Goal: Information Seeking & Learning: Learn about a topic

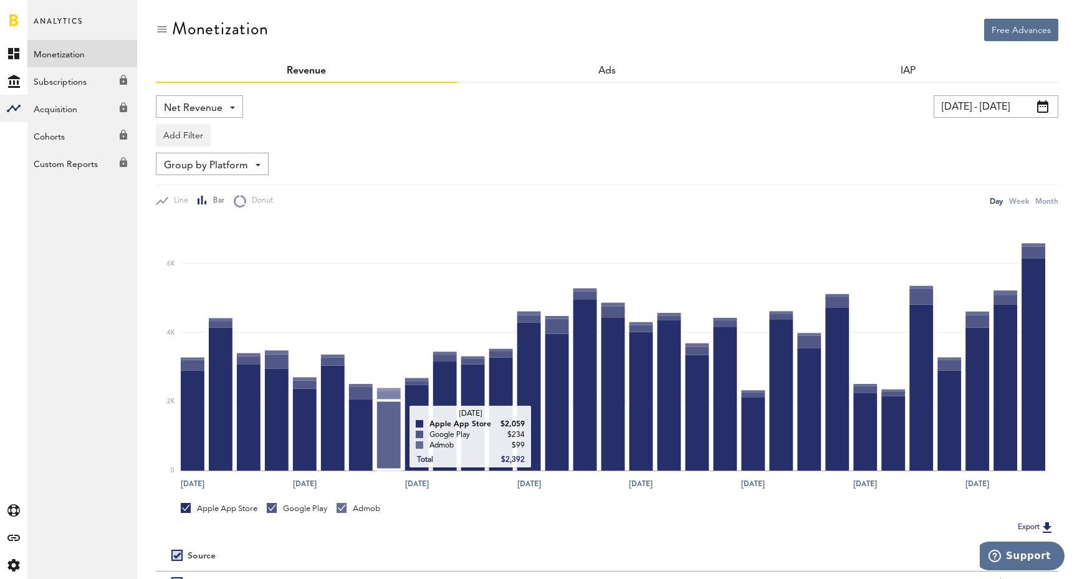
scroll to position [-2, 0]
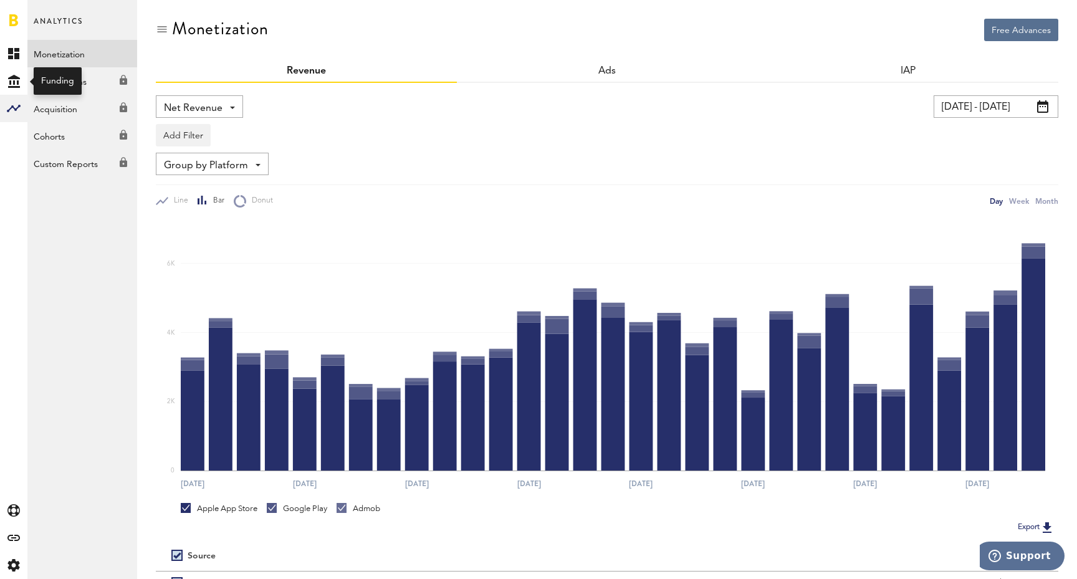
click at [16, 72] on div "Created with Sketch." at bounding box center [13, 80] width 27 height 27
click at [16, 81] on icon "Created with Sketch." at bounding box center [14, 81] width 12 height 13
click at [67, 52] on link "Overview" at bounding box center [82, 53] width 110 height 27
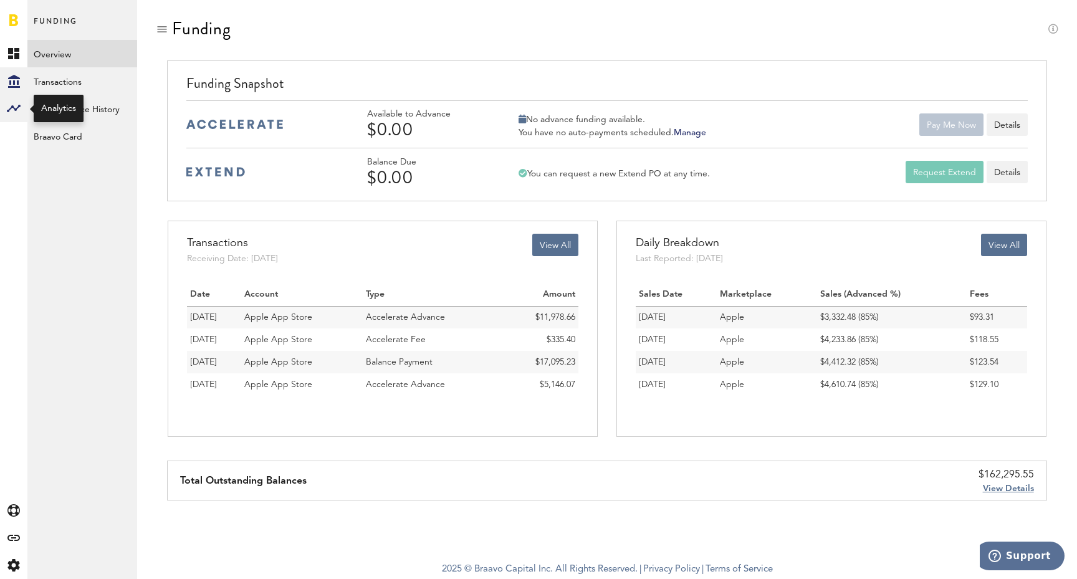
click at [12, 105] on rect at bounding box center [13, 108] width 15 height 15
click at [105, 60] on link "Monetization" at bounding box center [82, 53] width 110 height 27
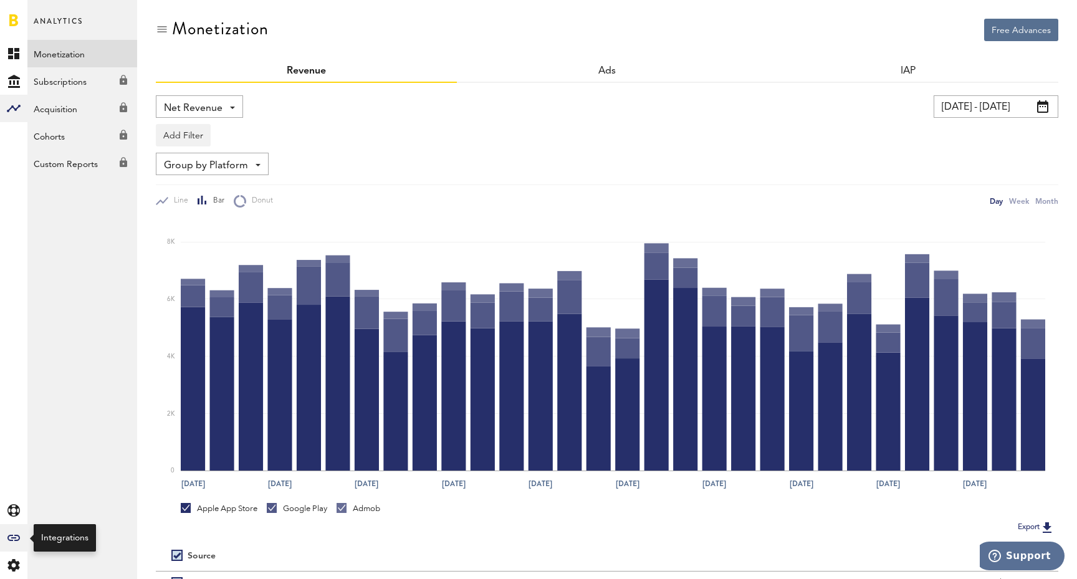
click at [9, 531] on div "Created with Sketch." at bounding box center [13, 537] width 27 height 27
click at [81, 57] on link "All" at bounding box center [82, 53] width 110 height 27
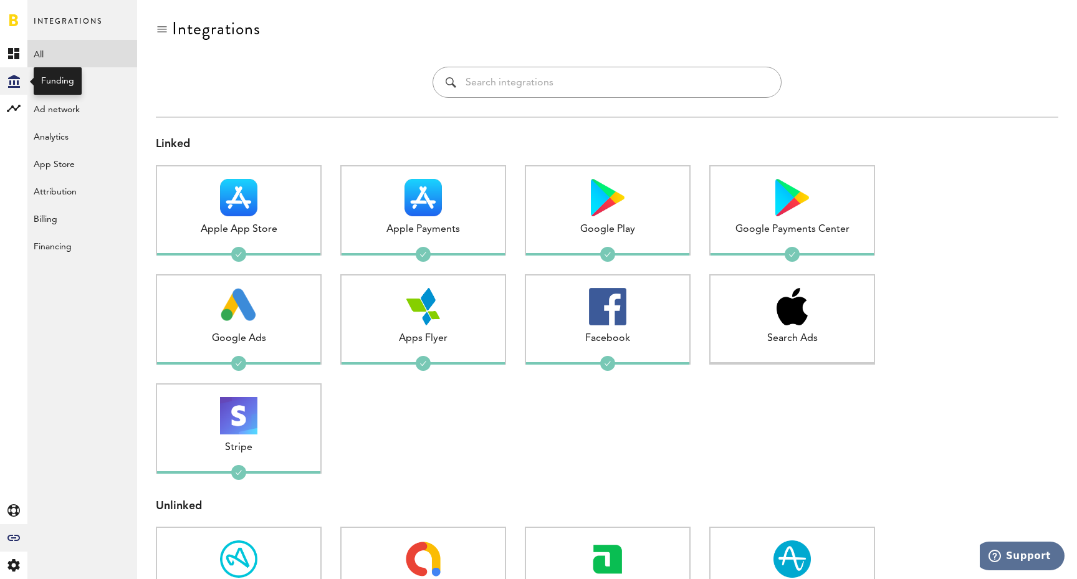
click at [16, 80] on icon "Created with Sketch." at bounding box center [14, 81] width 12 height 13
click at [76, 39] on span "Funding" at bounding box center [56, 27] width 44 height 26
click at [75, 57] on link "Overview" at bounding box center [82, 53] width 110 height 27
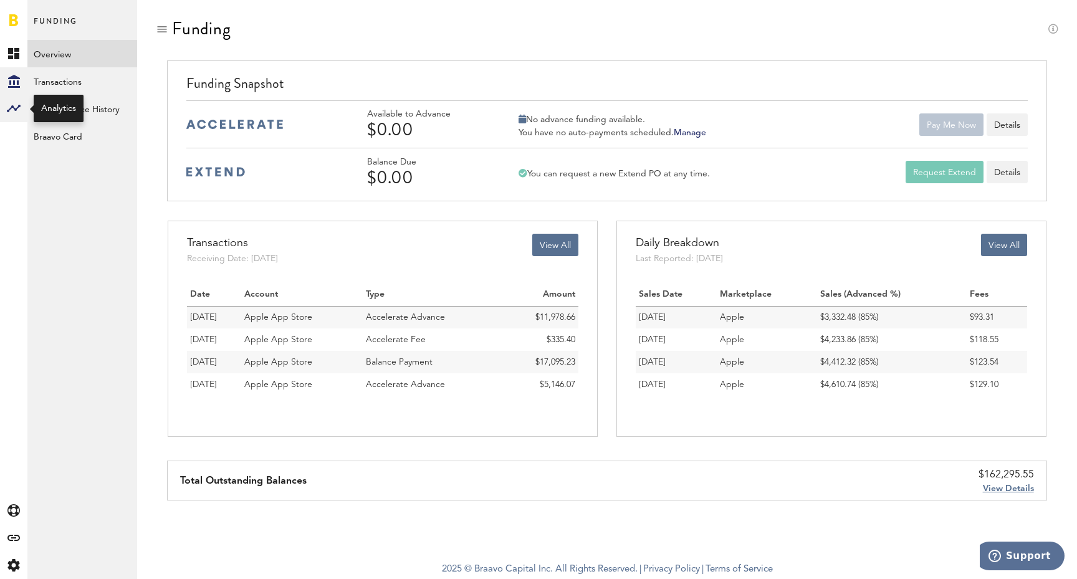
click at [4, 107] on div at bounding box center [13, 108] width 27 height 27
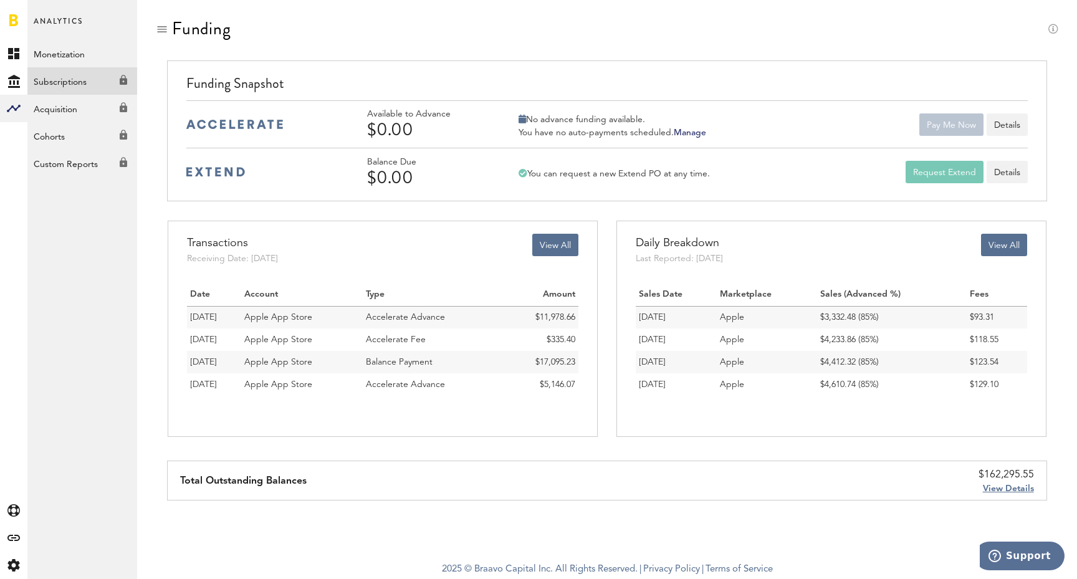
click at [84, 79] on link "Subscriptions Created with Sketch." at bounding box center [82, 80] width 110 height 27
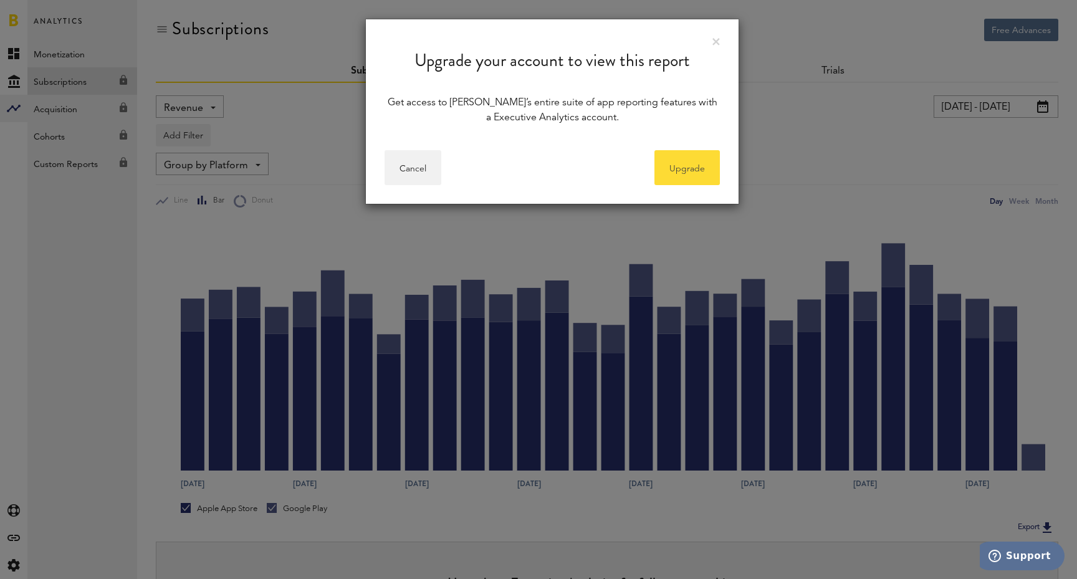
click at [690, 169] on link "Upgrade" at bounding box center [686, 167] width 65 height 35
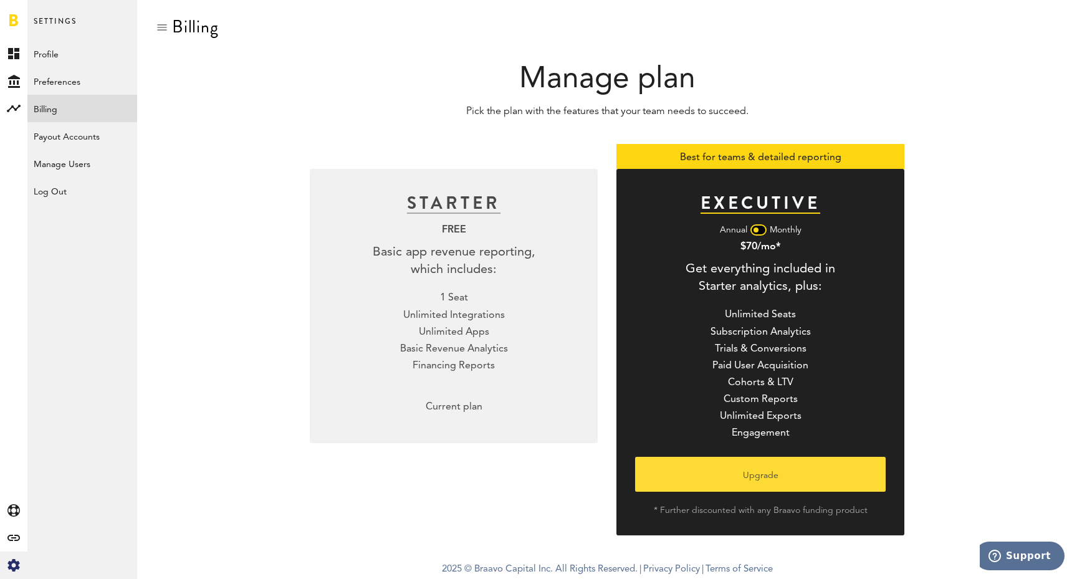
scroll to position [1, 0]
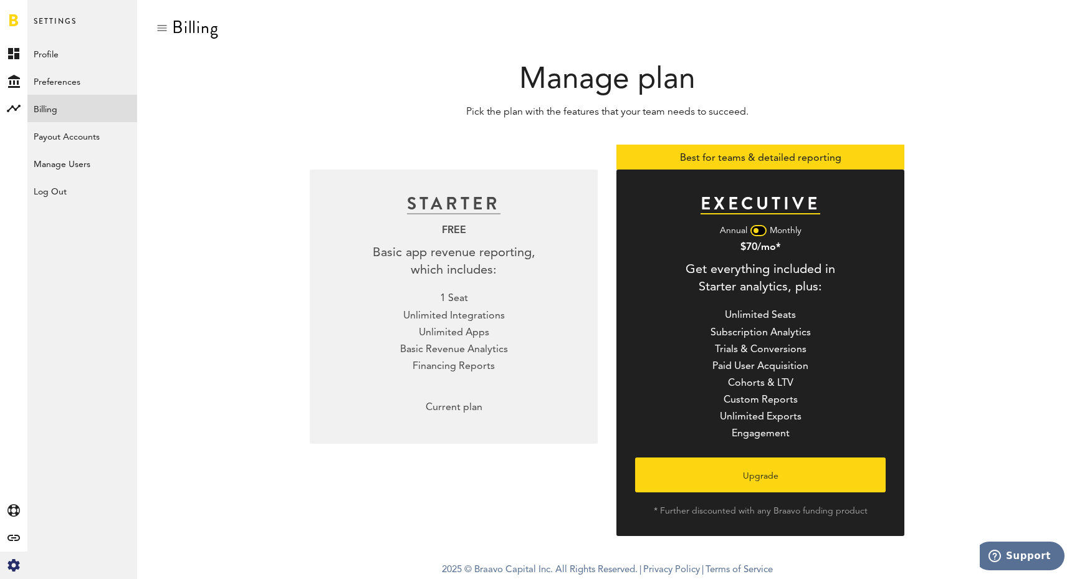
click at [763, 232] on div at bounding box center [758, 230] width 16 height 11
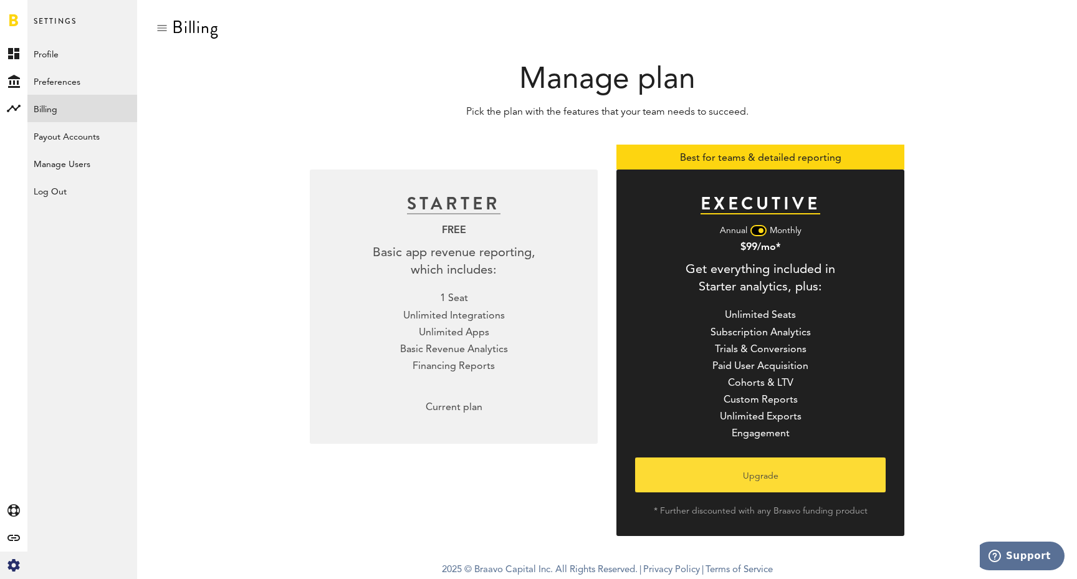
click at [758, 479] on button "Upgrade" at bounding box center [760, 474] width 250 height 35
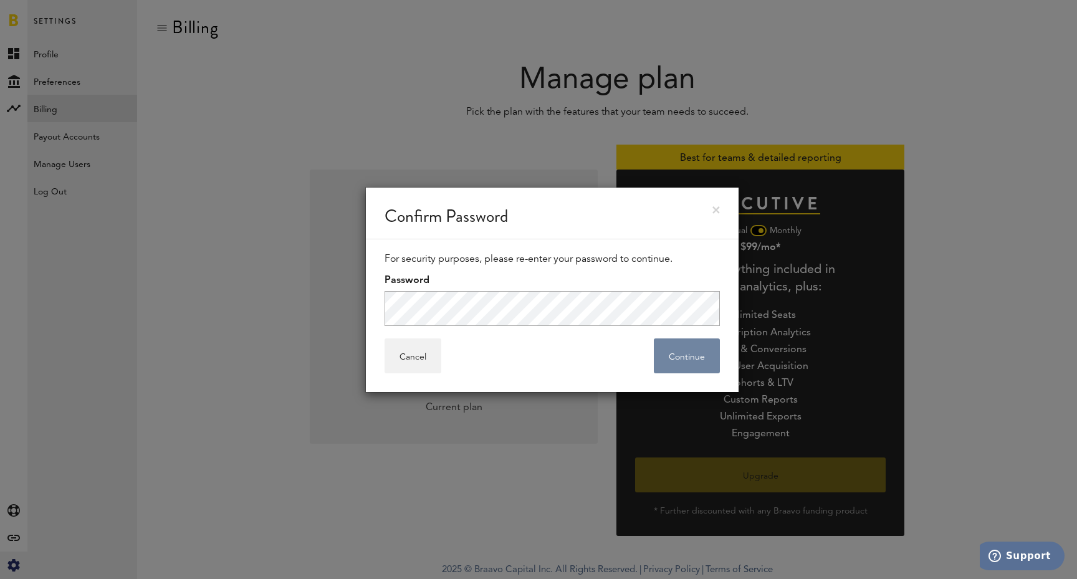
click at [677, 363] on button "Continue" at bounding box center [687, 355] width 66 height 35
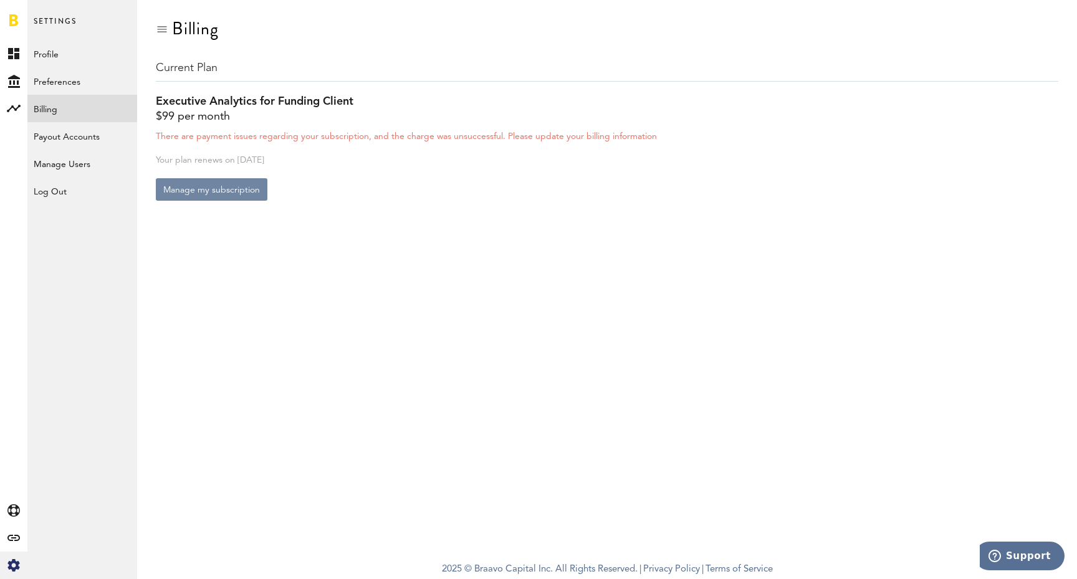
click at [208, 191] on button "Manage my subscription" at bounding box center [212, 189] width 112 height 22
click at [207, 189] on button "Manage my subscription" at bounding box center [212, 189] width 112 height 22
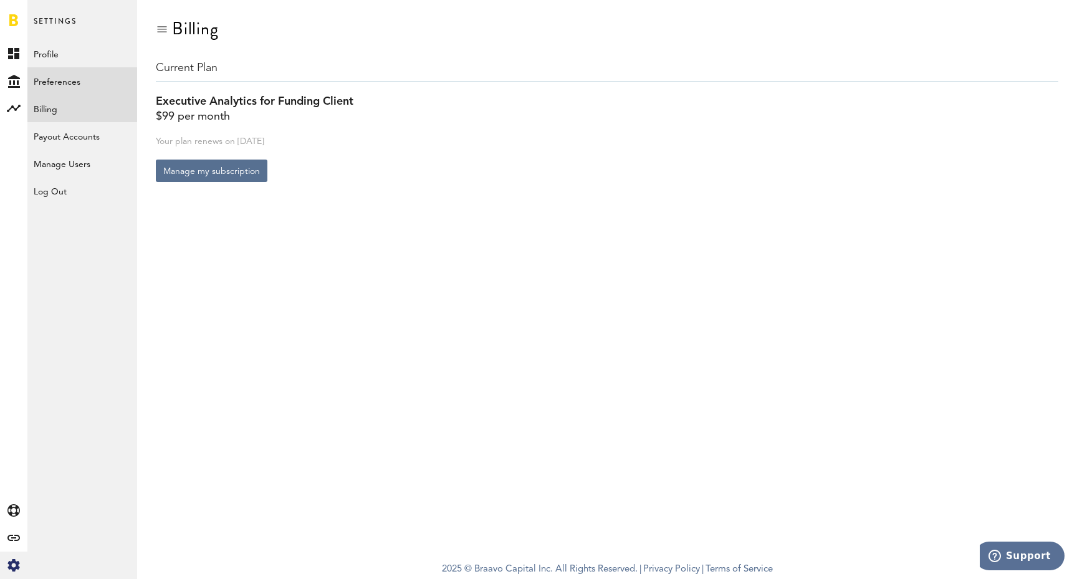
click at [59, 80] on link "Preferences" at bounding box center [82, 80] width 110 height 27
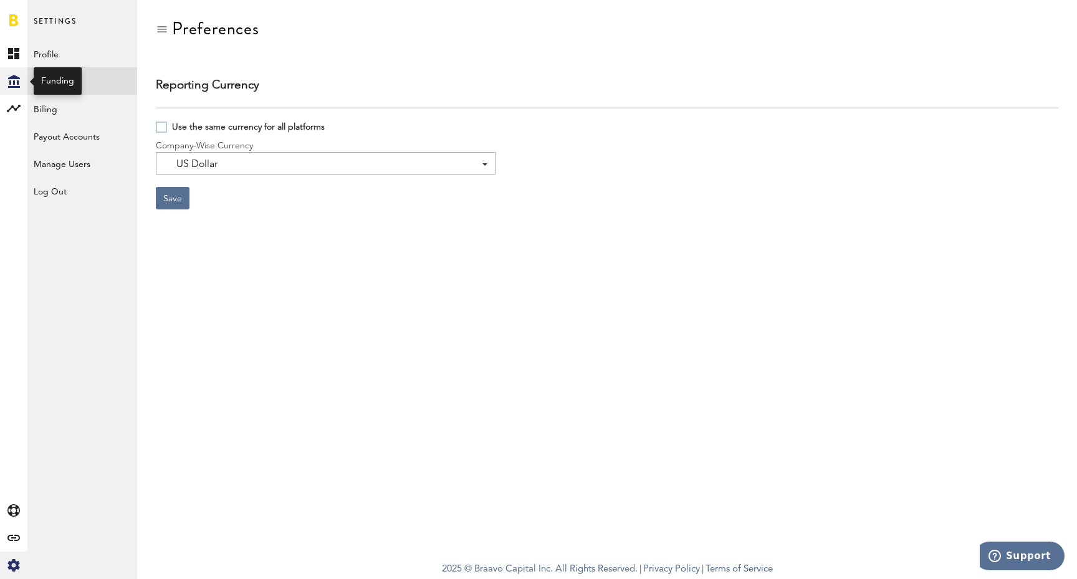
click at [11, 80] on icon at bounding box center [14, 81] width 12 height 13
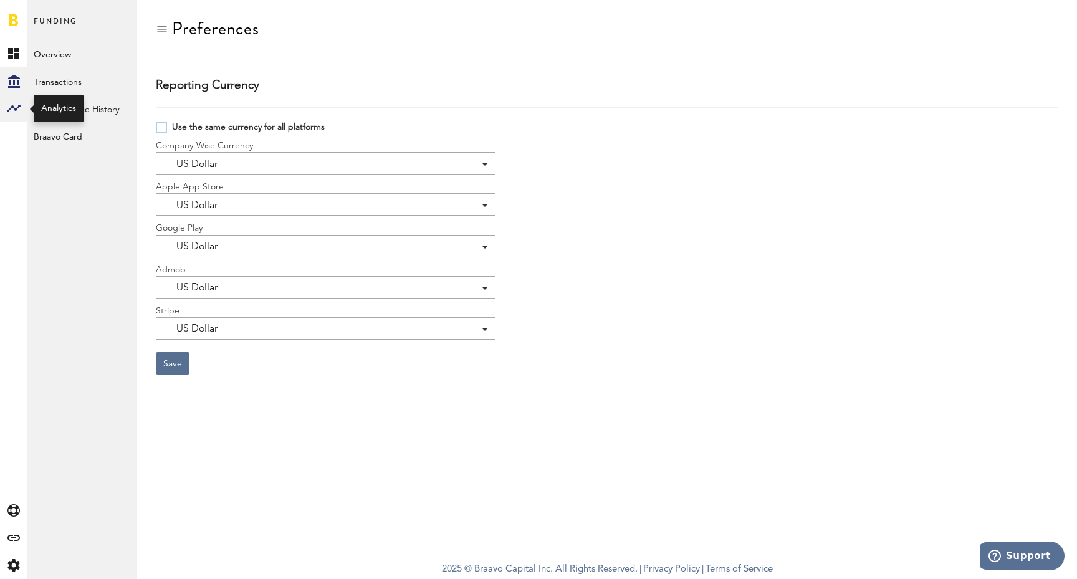
click at [23, 112] on div at bounding box center [13, 108] width 27 height 27
click at [60, 89] on link "Subscriptions" at bounding box center [82, 80] width 110 height 27
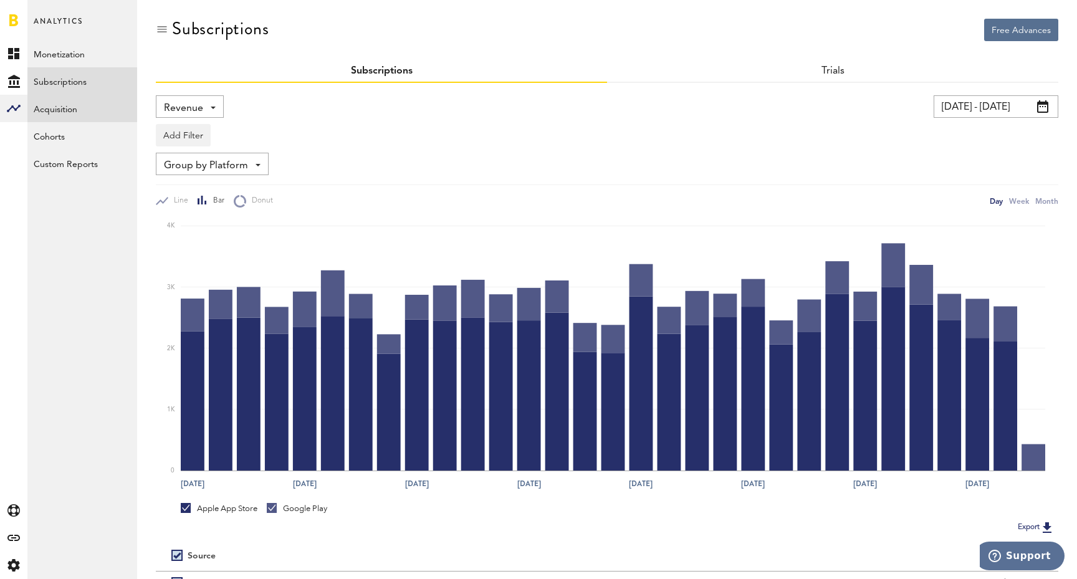
click at [84, 111] on link "Acquisition" at bounding box center [82, 108] width 110 height 27
click at [74, 116] on link "Acquisition" at bounding box center [82, 108] width 110 height 27
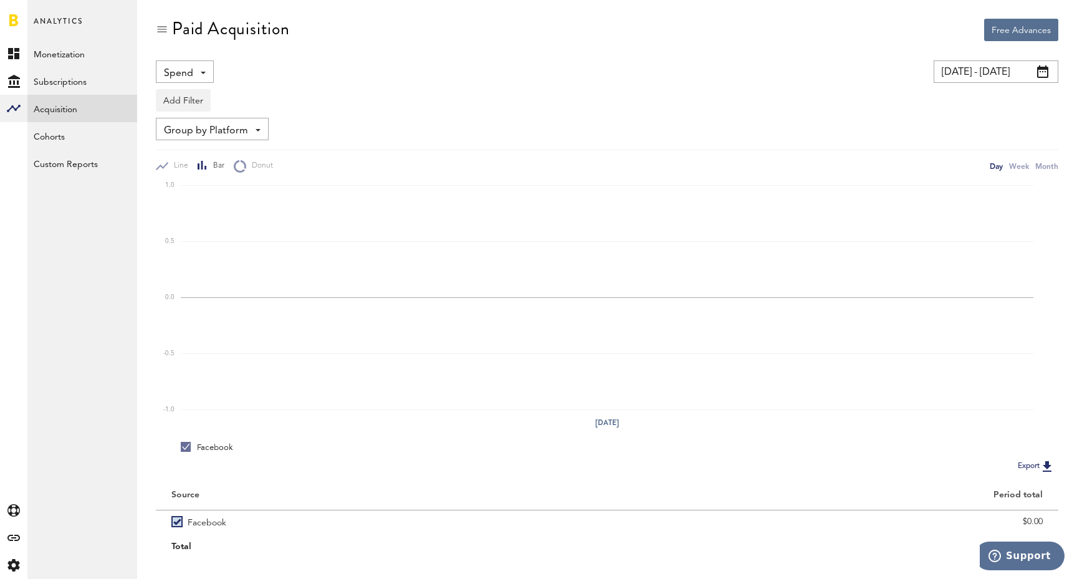
drag, startPoint x: 859, startPoint y: 6, endPoint x: 181, endPoint y: 73, distance: 681.2
click at [181, 73] on span "Spend" at bounding box center [178, 73] width 29 height 21
click at [441, 127] on div "Group by Platform Group by Platform Group by App Group by Ad Account" at bounding box center [607, 129] width 902 height 22
click at [173, 105] on button "Add Filter" at bounding box center [183, 100] width 55 height 22
click at [341, 80] on div "Spend Spend Impressions Clicks Installs CPI" at bounding box center [365, 71] width 418 height 22
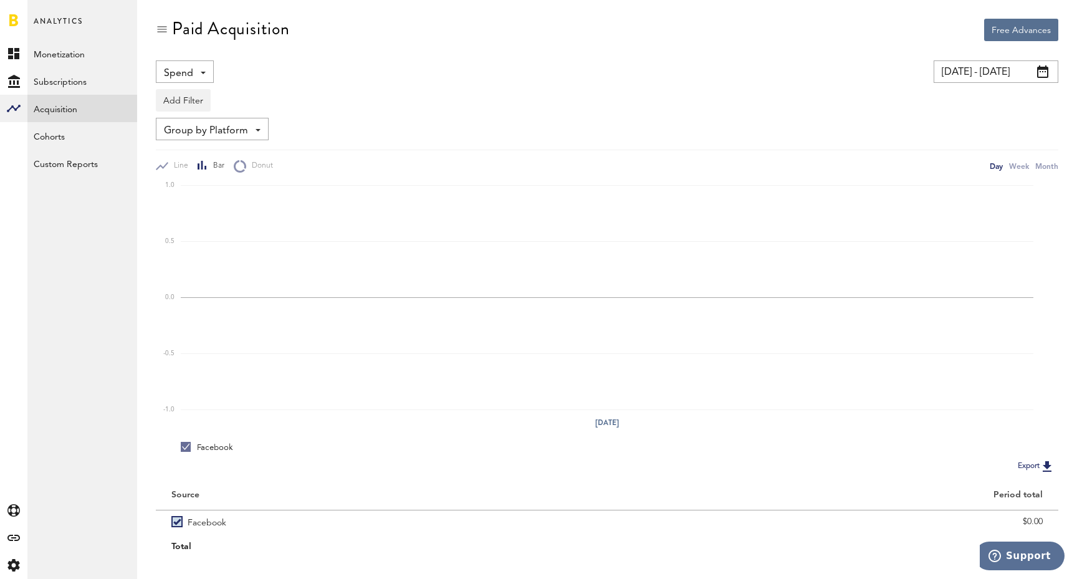
click at [251, 116] on div "Spend Spend Impressions Clicks Installs CPI [DATE] - [DATE] Last 30 days Last 9…" at bounding box center [607, 116] width 902 height 112
click at [246, 122] on span "Group by Platform" at bounding box center [206, 130] width 84 height 21
click at [373, 107] on div "Add Filter Platforms Apps Ad Accounts" at bounding box center [607, 97] width 902 height 29
click at [997, 67] on input "[DATE] - [DATE]" at bounding box center [995, 71] width 125 height 22
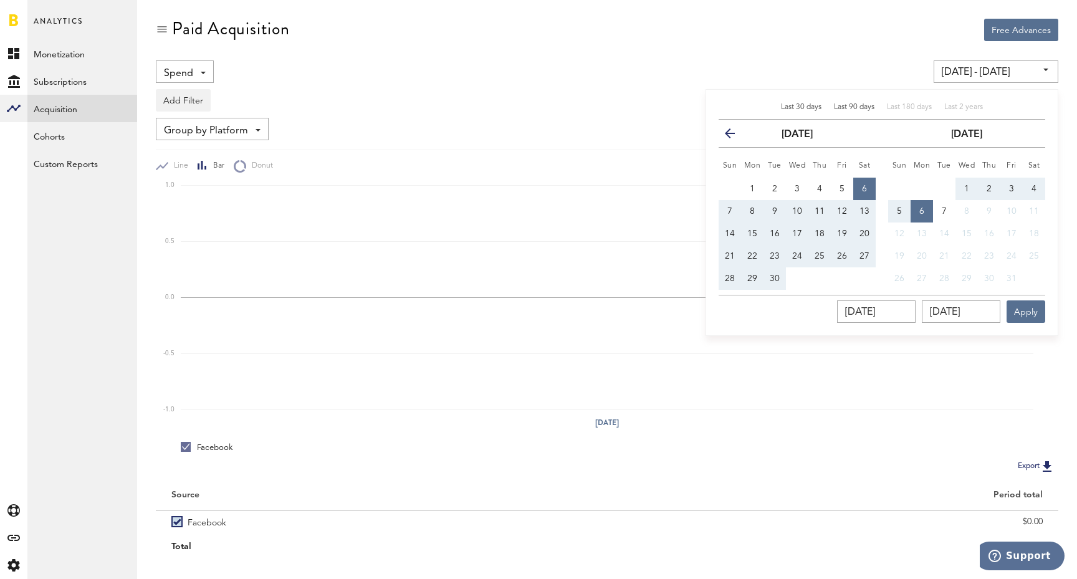
click at [859, 107] on span "Last 90 days" at bounding box center [854, 106] width 41 height 7
type input "[DATE] - [DATE]"
type input "[DATE]"
drag, startPoint x: 880, startPoint y: 19, endPoint x: 525, endPoint y: 78, distance: 360.0
click at [525, 78] on div "Spend Spend Impressions Clicks Installs CPI" at bounding box center [365, 71] width 418 height 22
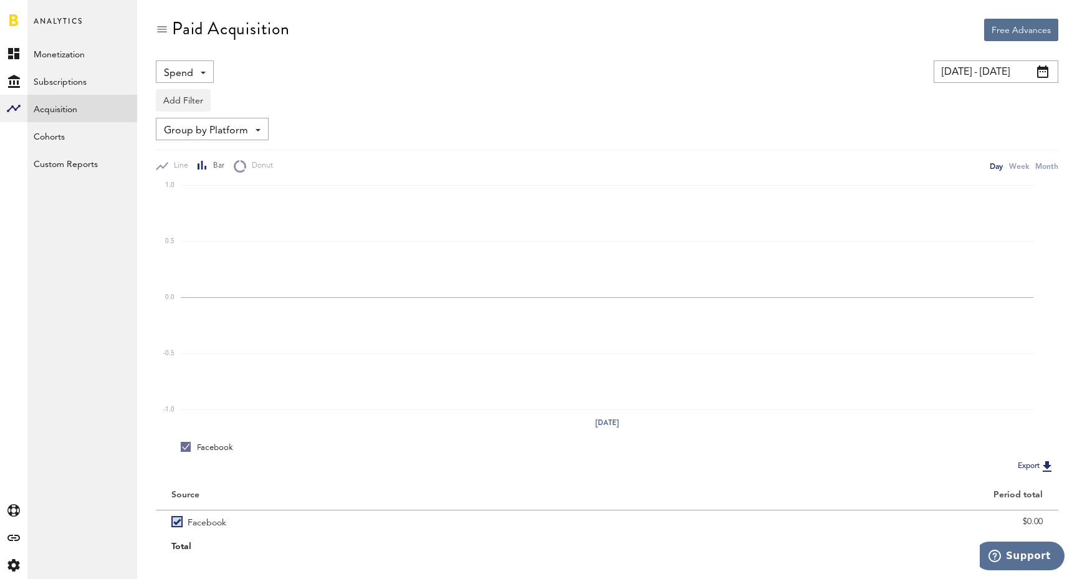
click at [101, 264] on div "Analytics Monetization Subscriptions Acquisition Cohorts Custom Reports Anyday …" at bounding box center [82, 289] width 110 height 579
click at [14, 75] on icon "Created with Sketch." at bounding box center [14, 81] width 12 height 13
click at [65, 56] on link "Overview" at bounding box center [82, 53] width 110 height 27
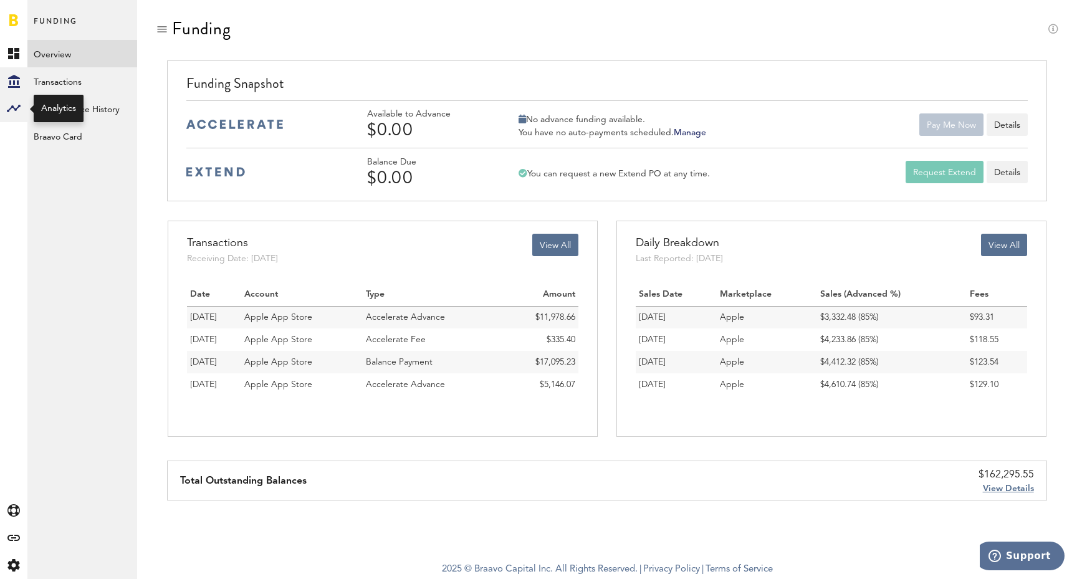
click at [12, 110] on rect at bounding box center [13, 108] width 15 height 15
click at [67, 55] on link "Monetization" at bounding box center [82, 53] width 110 height 27
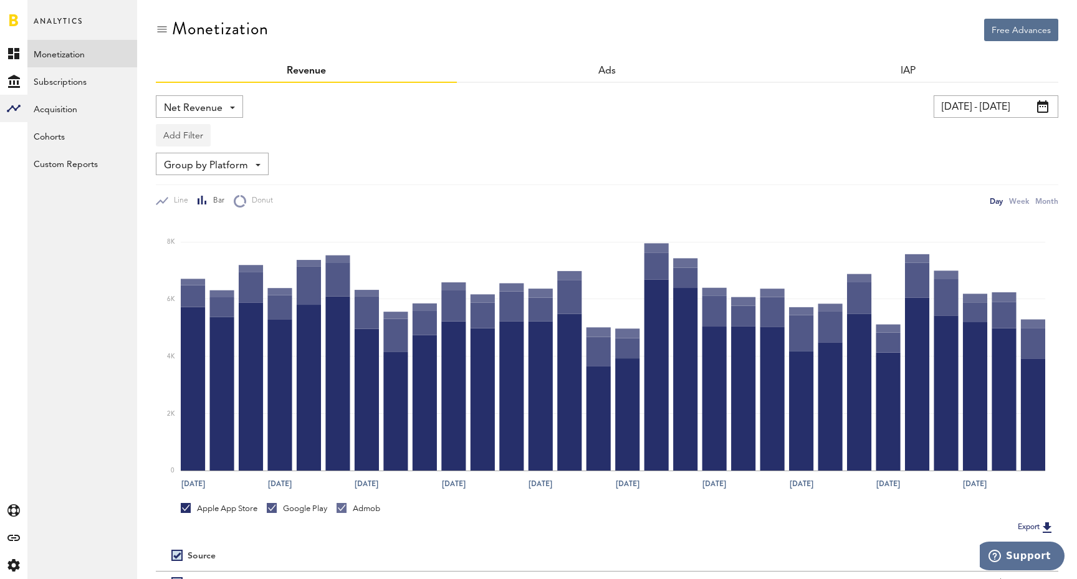
click at [190, 137] on button "Add Filter" at bounding box center [183, 135] width 55 height 22
click at [384, 141] on div "Add Filter Platforms Apps" at bounding box center [607, 132] width 902 height 29
click at [71, 117] on link "Acquisition" at bounding box center [82, 108] width 110 height 27
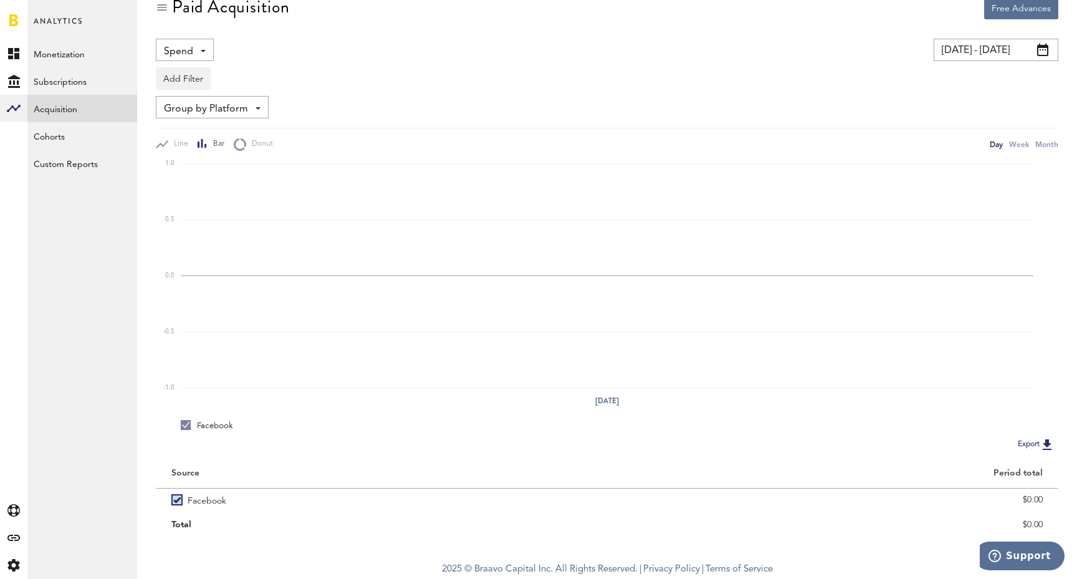
scroll to position [24, 0]
click at [228, 108] on span "Group by Platform" at bounding box center [206, 108] width 84 height 21
click at [219, 160] on span "Group by App" at bounding box center [212, 158] width 88 height 21
click at [213, 105] on span "Group by App" at bounding box center [196, 108] width 65 height 21
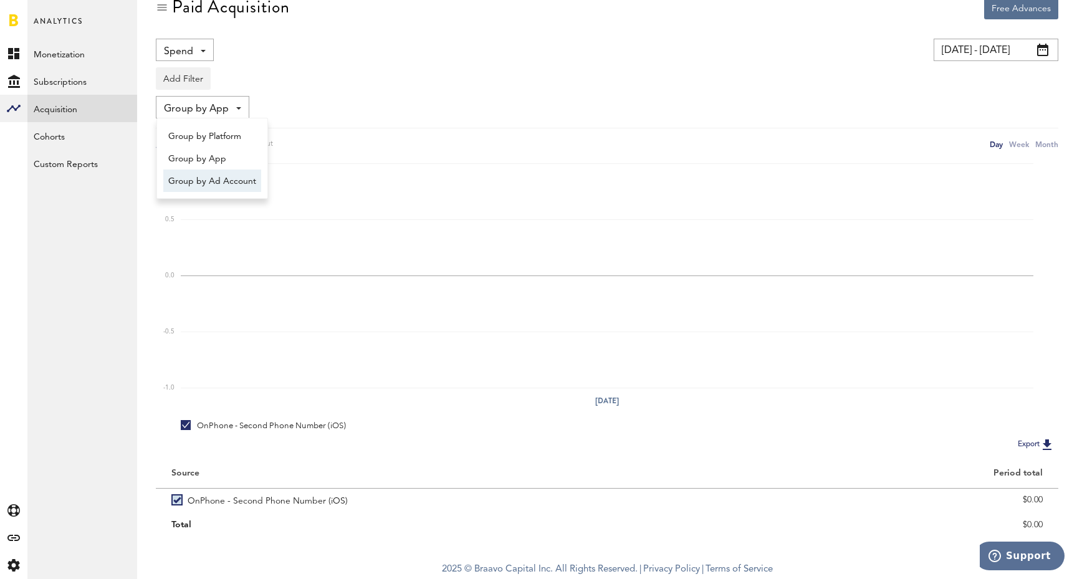
click at [198, 183] on span "Group by Ad Account" at bounding box center [212, 181] width 88 height 21
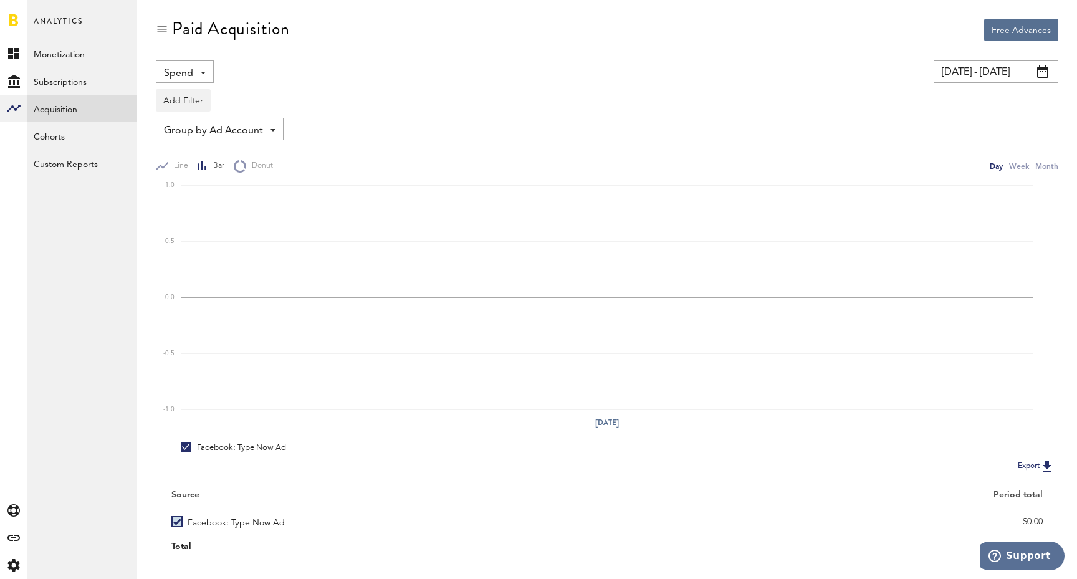
click at [258, 131] on span "Group by Ad Account" at bounding box center [213, 130] width 99 height 21
click at [211, 160] on span "Group by Platform" at bounding box center [219, 158] width 103 height 21
click at [201, 74] on div "Spend Spend Impressions Clicks Installs CPI" at bounding box center [185, 71] width 58 height 22
click at [189, 193] on span "CPI" at bounding box center [191, 190] width 47 height 21
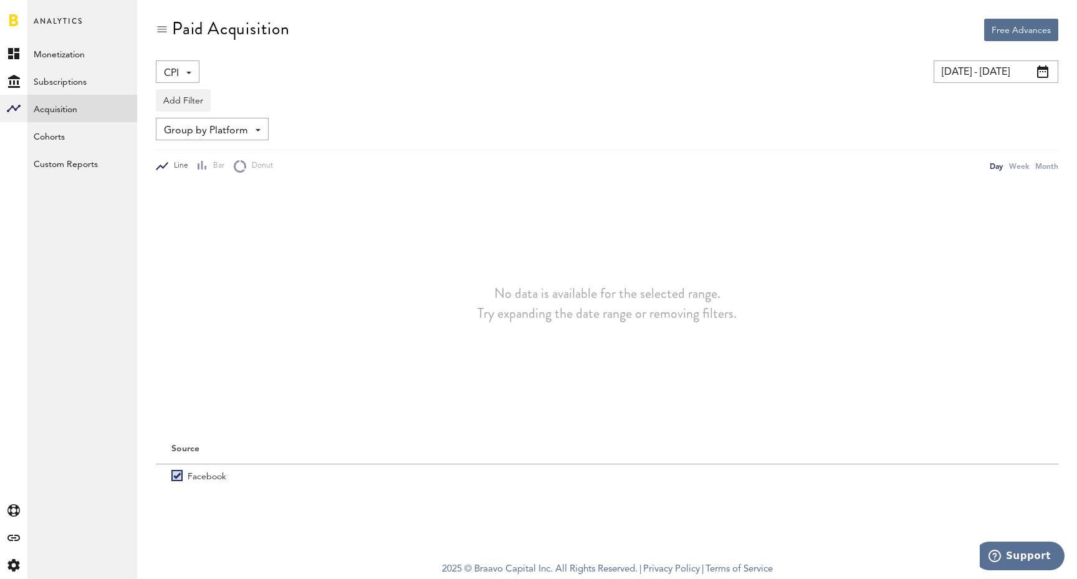
click at [188, 72] on span at bounding box center [188, 73] width 5 height 2
click at [183, 97] on span "Spend" at bounding box center [191, 100] width 47 height 21
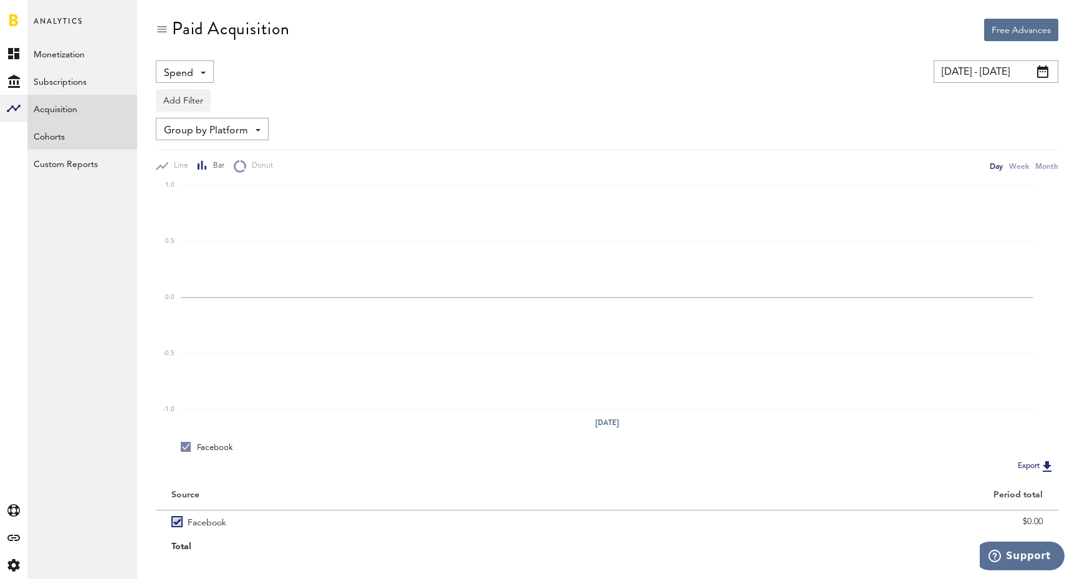
click at [45, 138] on link "Cohorts" at bounding box center [82, 135] width 110 height 27
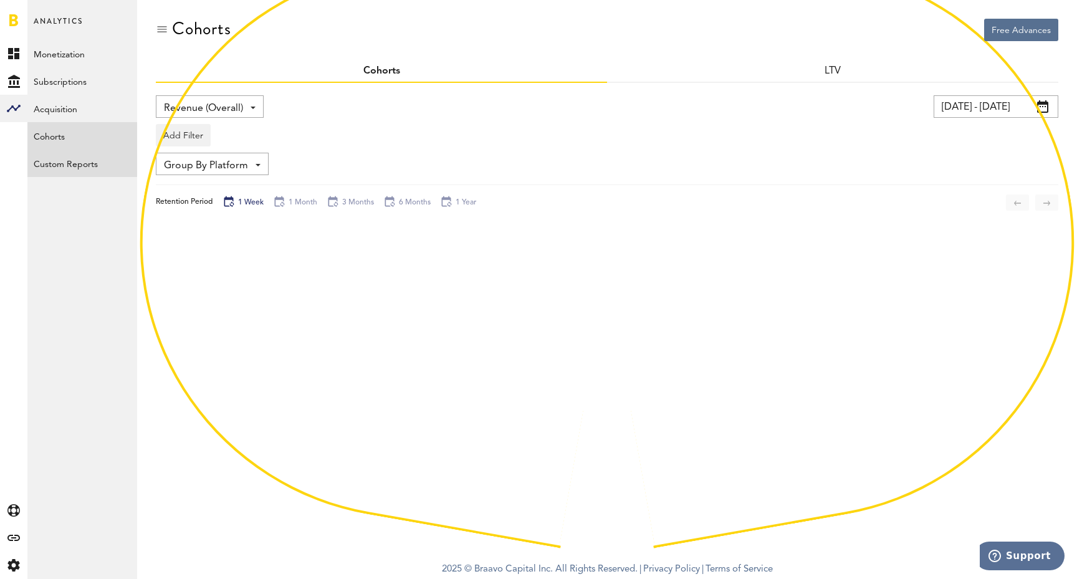
click at [69, 167] on link "Custom Reports" at bounding box center [82, 163] width 110 height 27
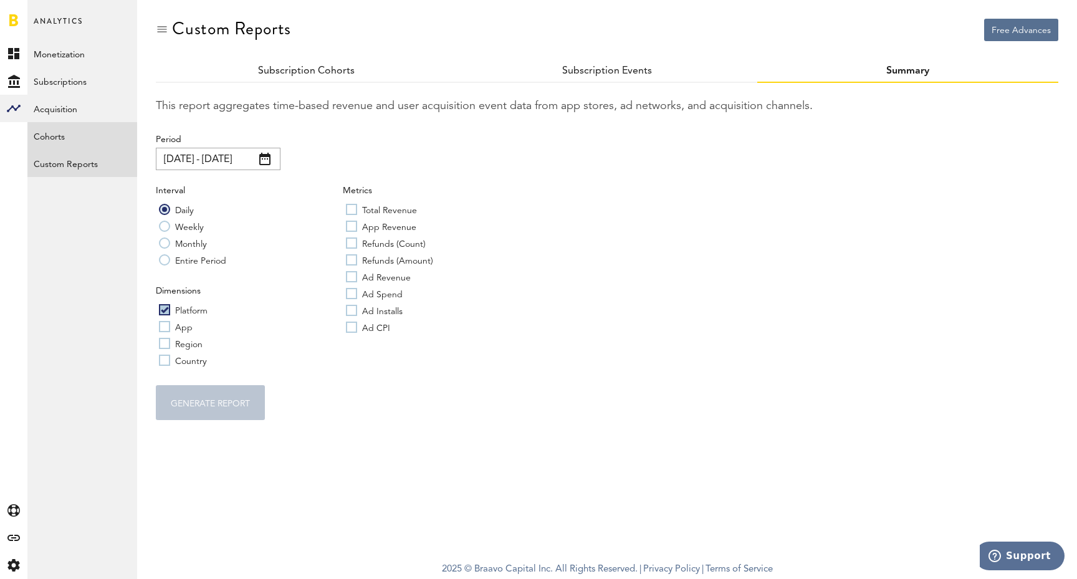
click at [68, 131] on link "Cohorts" at bounding box center [82, 135] width 110 height 27
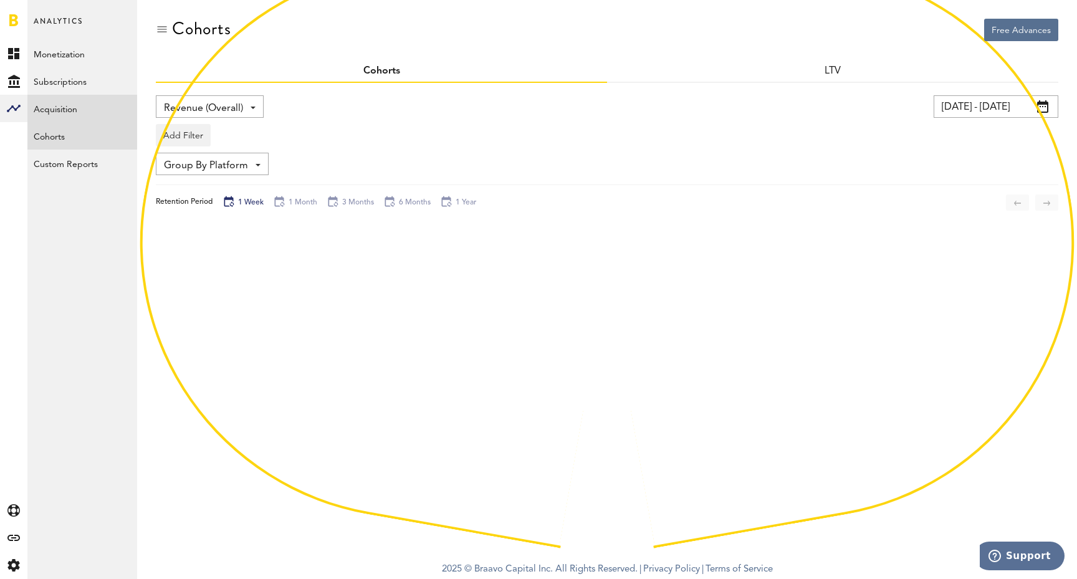
click at [67, 108] on link "Acquisition" at bounding box center [82, 108] width 110 height 27
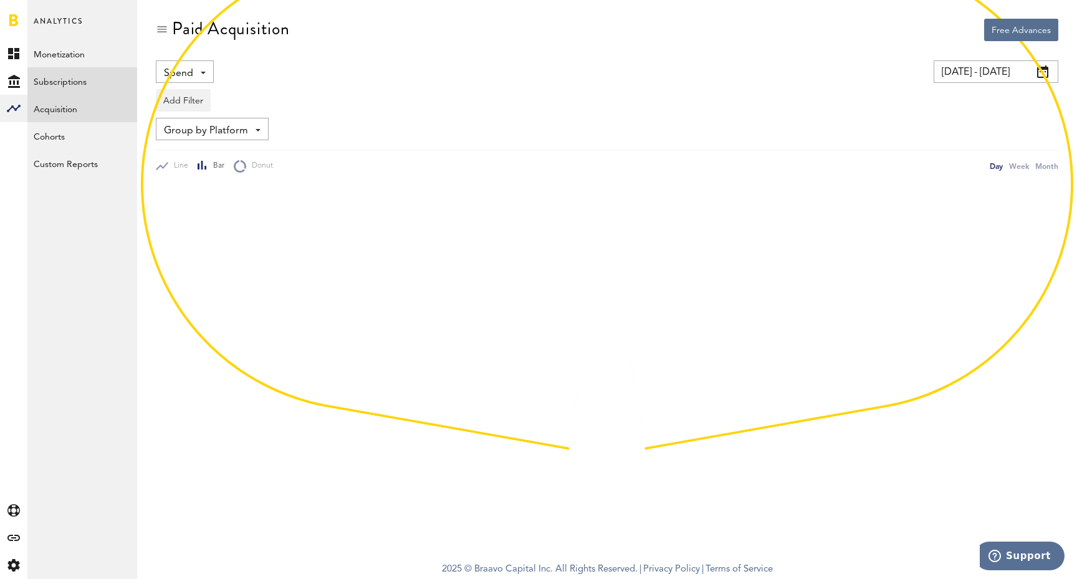
click at [69, 69] on link "Subscriptions" at bounding box center [82, 80] width 110 height 27
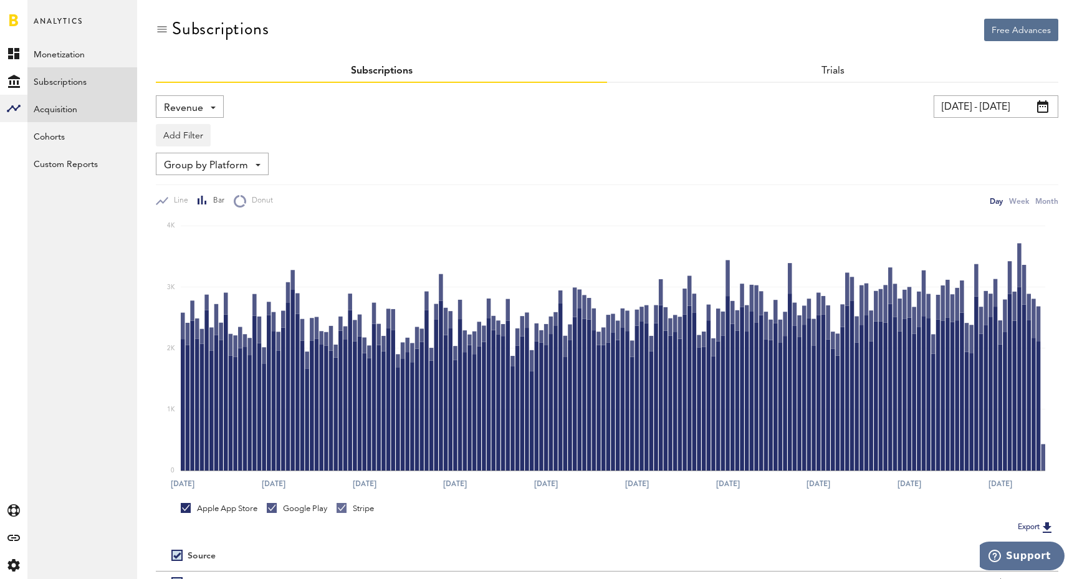
click at [70, 115] on link "Acquisition" at bounding box center [82, 108] width 110 height 27
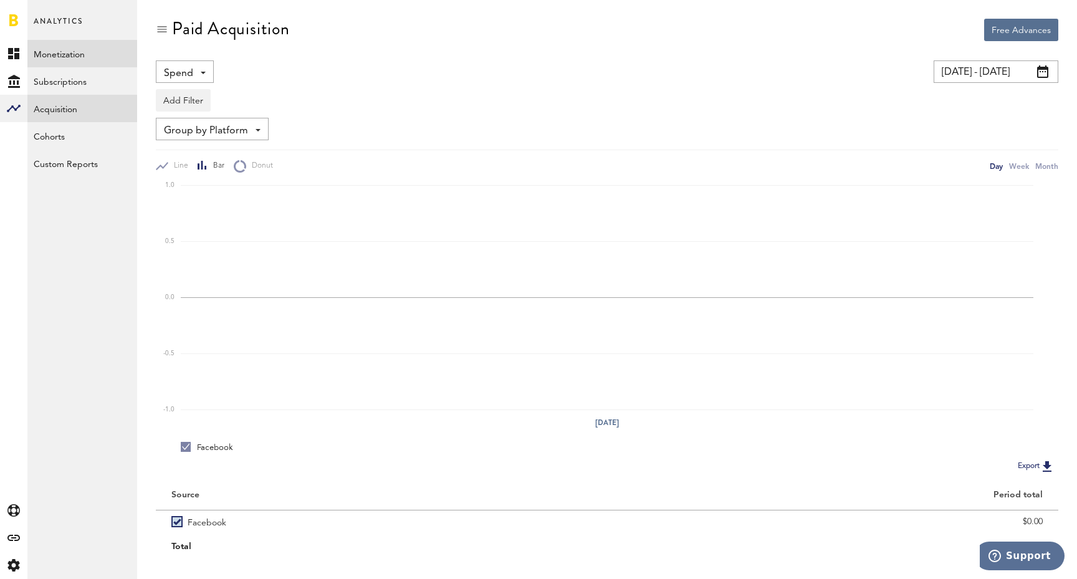
click at [82, 62] on link "Monetization" at bounding box center [82, 53] width 110 height 27
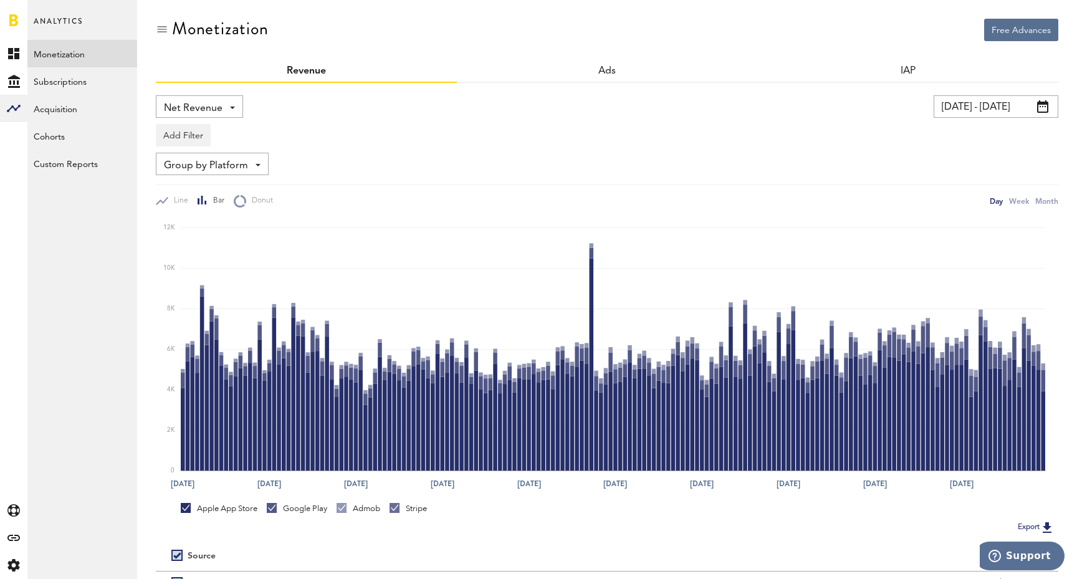
click at [207, 96] on div "Net Revenue Net Revenue Gross Revenue Profit" at bounding box center [199, 106] width 87 height 22
click at [216, 153] on span "Gross Revenue" at bounding box center [199, 158] width 62 height 21
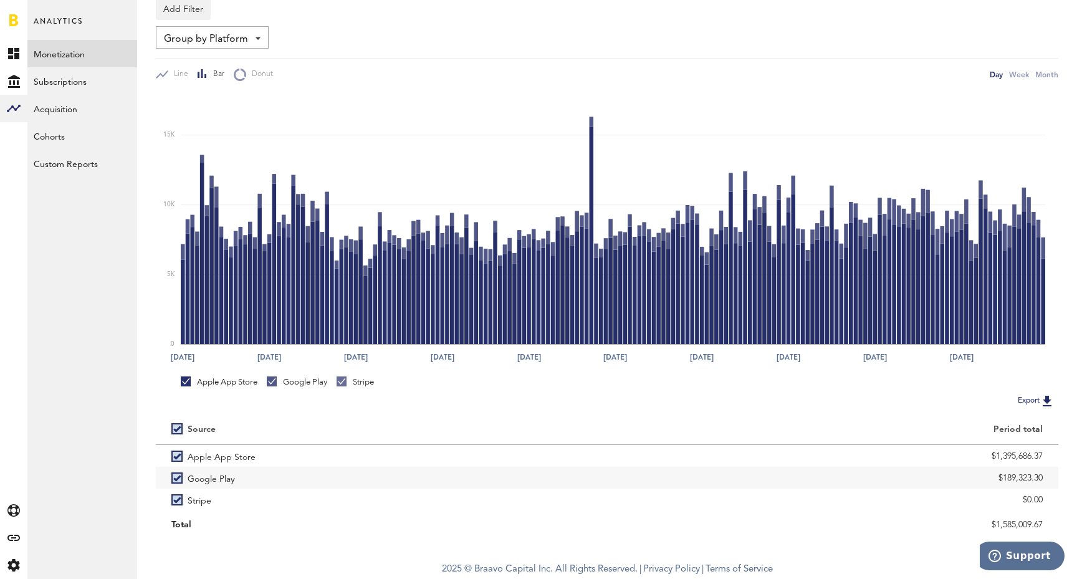
scroll to position [128, 0]
click at [1044, 73] on div "Month" at bounding box center [1046, 74] width 23 height 13
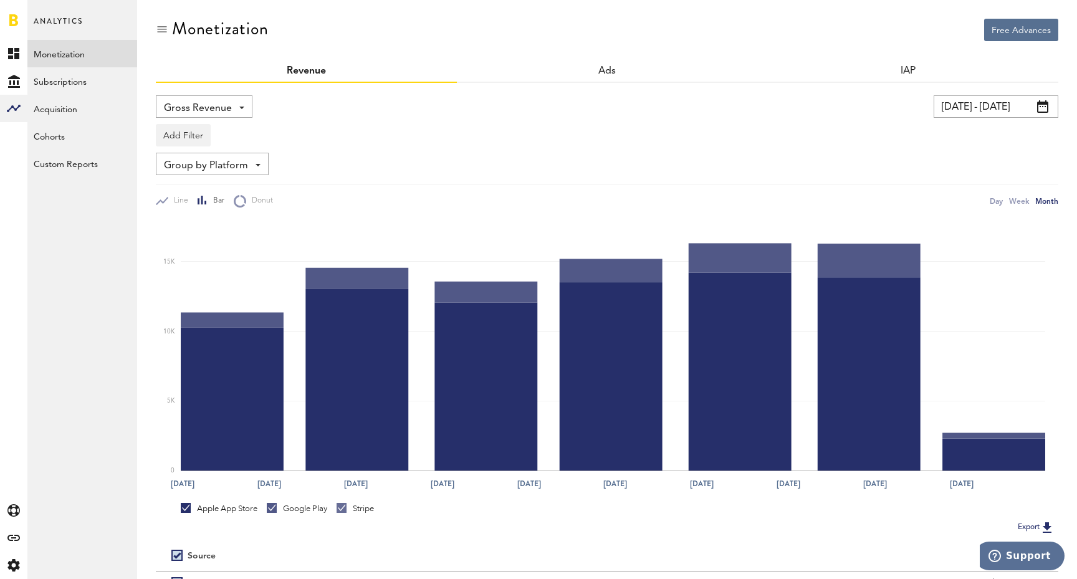
click at [940, 82] on div "IAP" at bounding box center [907, 71] width 301 height 22
click at [964, 98] on input "[DATE] - [DATE]" at bounding box center [995, 106] width 125 height 22
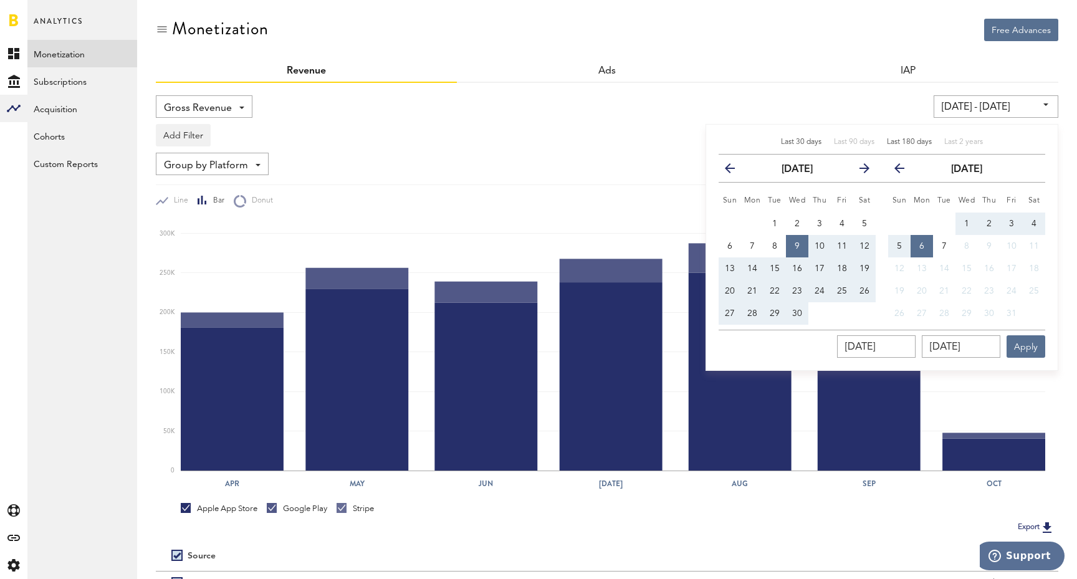
click at [800, 141] on span "Last 30 days" at bounding box center [801, 141] width 41 height 7
type input "[DATE] - [DATE]"
type input "[DATE]"
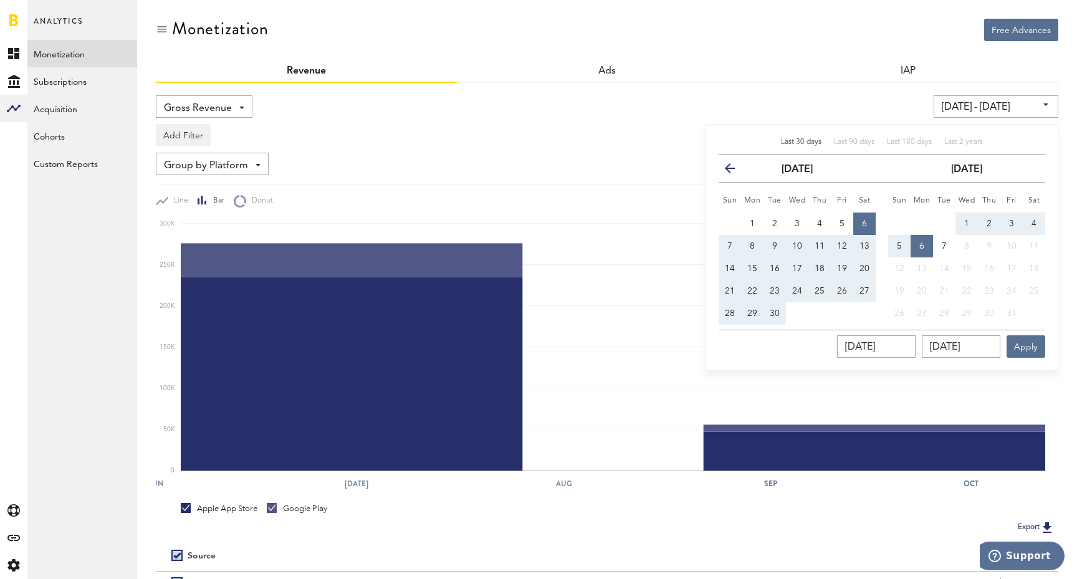
click at [560, 132] on div "Add Filter Platforms Apps" at bounding box center [607, 132] width 902 height 29
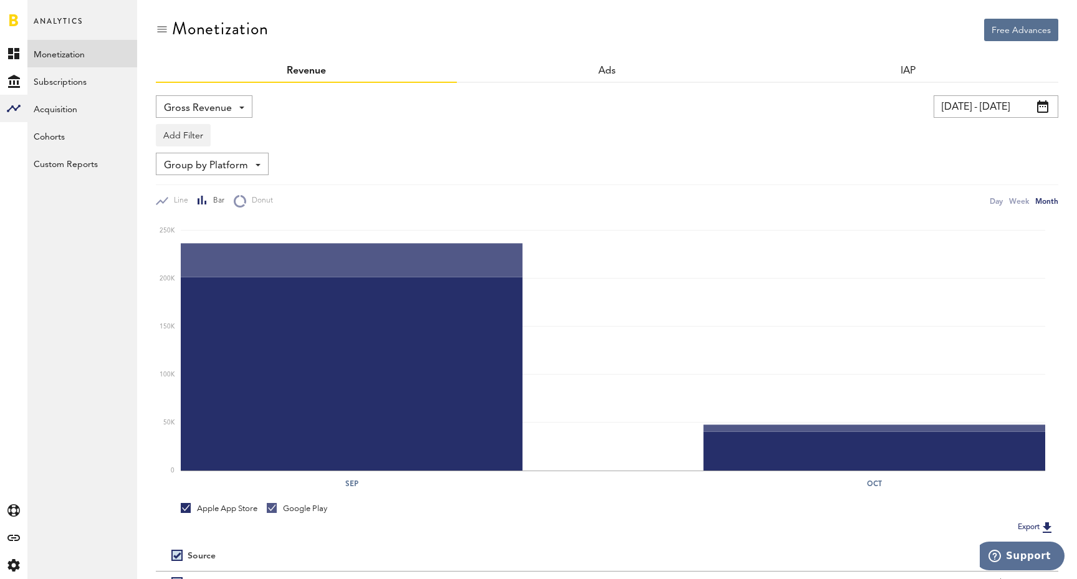
click at [198, 107] on span "Gross Revenue" at bounding box center [198, 108] width 68 height 21
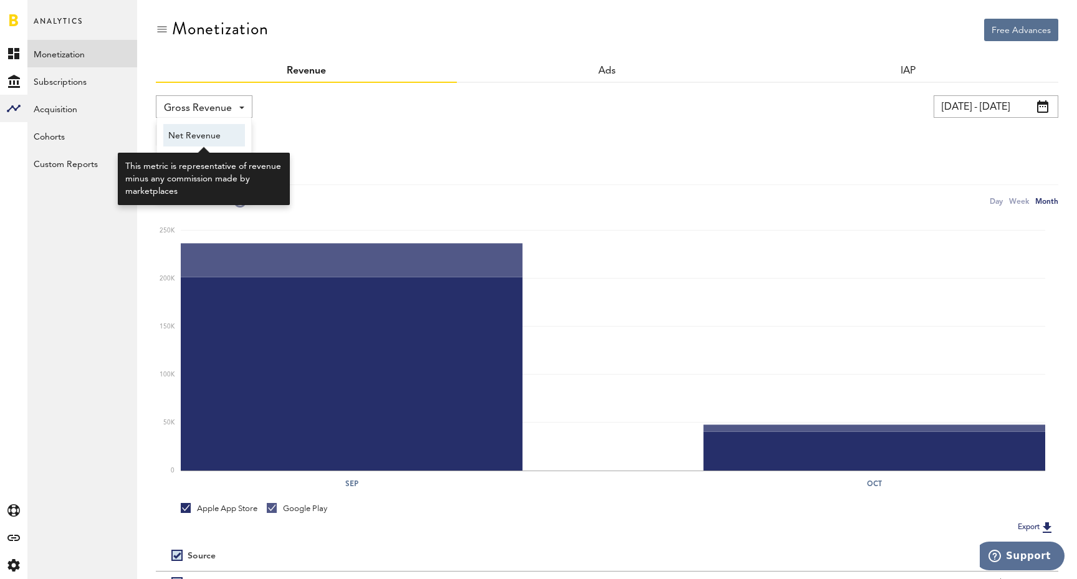
click at [201, 132] on span "Net Revenue" at bounding box center [204, 135] width 72 height 21
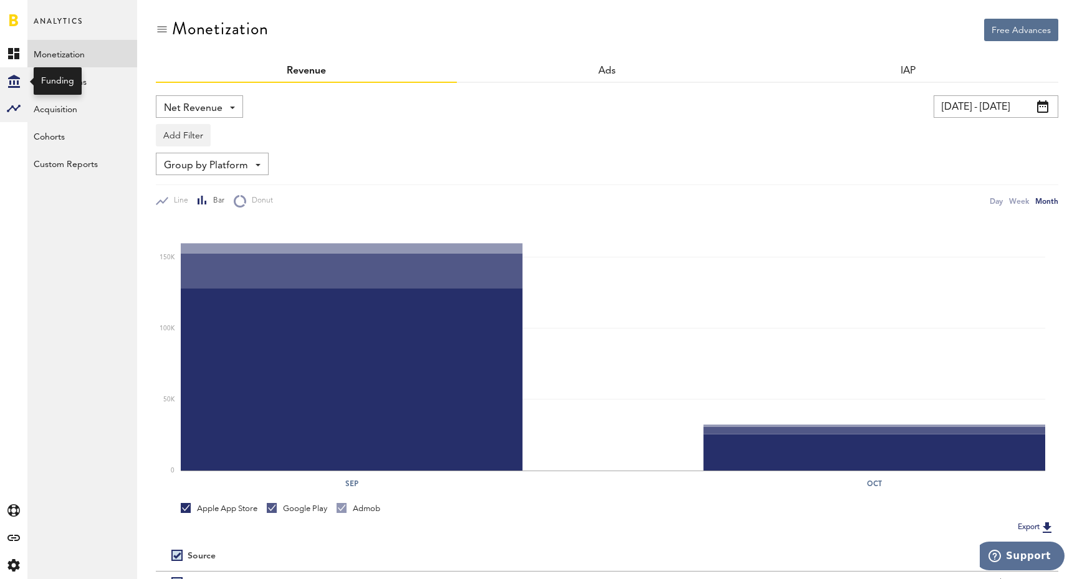
click at [18, 86] on icon at bounding box center [14, 81] width 12 height 13
click at [17, 104] on rect at bounding box center [13, 108] width 15 height 15
click at [86, 87] on link "Subscriptions" at bounding box center [82, 80] width 110 height 27
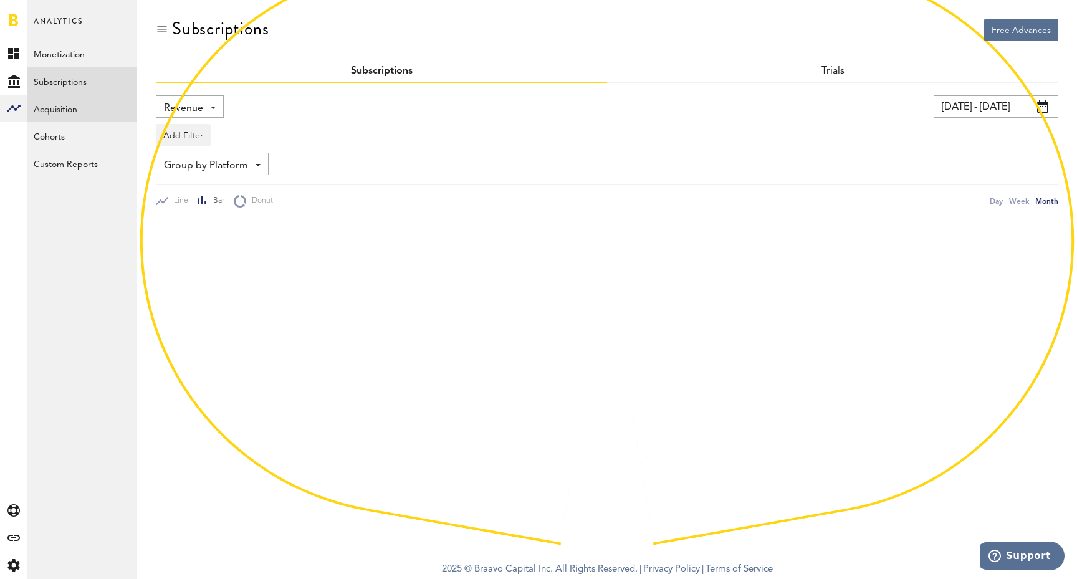
click at [67, 112] on link "Acquisition" at bounding box center [82, 108] width 110 height 27
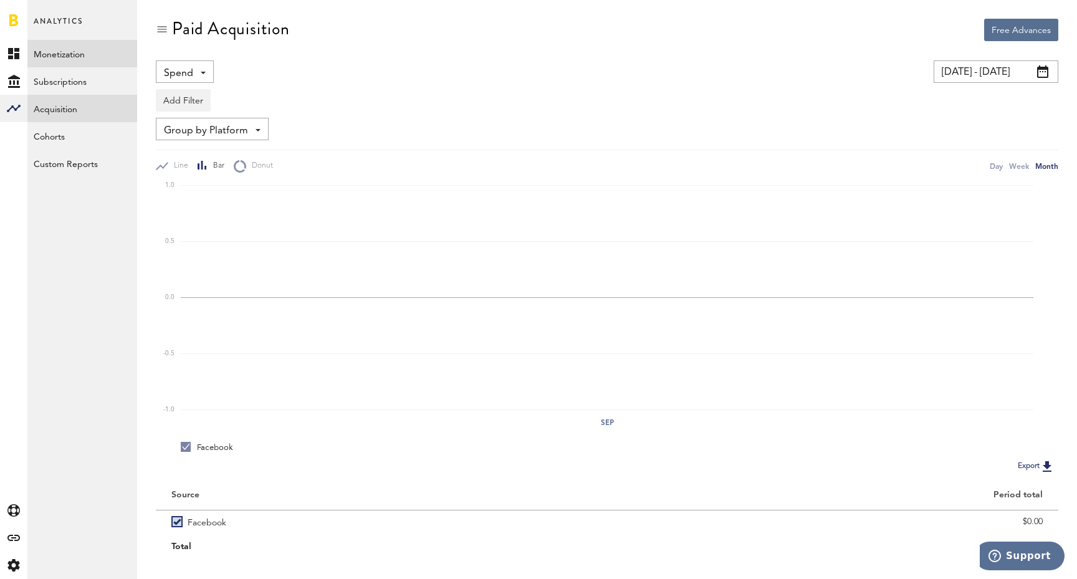
click at [60, 67] on link "Monetization" at bounding box center [82, 53] width 110 height 27
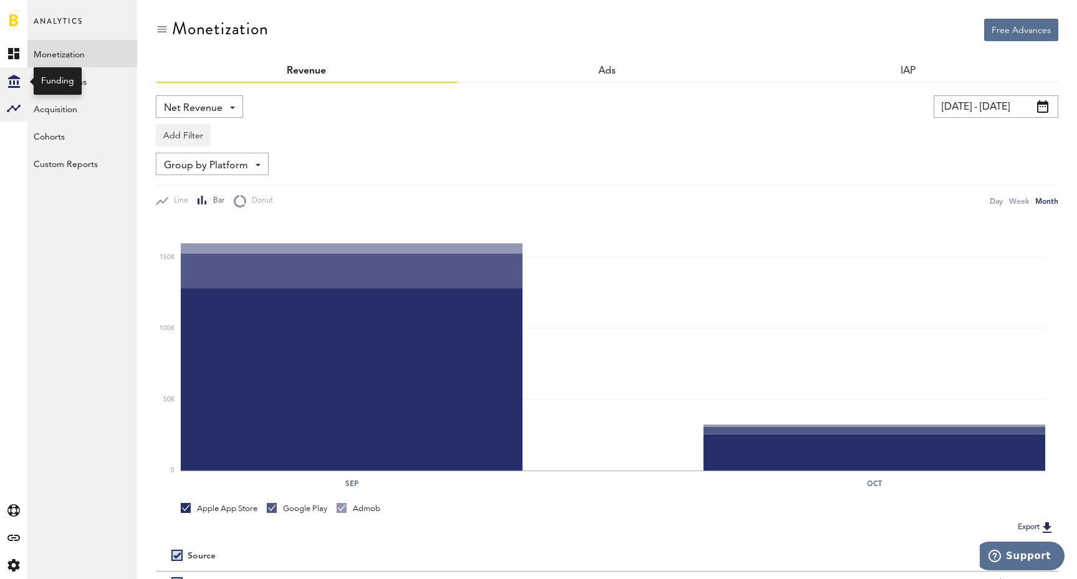
click at [19, 86] on icon at bounding box center [14, 81] width 12 height 13
click at [87, 60] on link "Overview" at bounding box center [82, 53] width 110 height 27
